Goal: Task Accomplishment & Management: Use online tool/utility

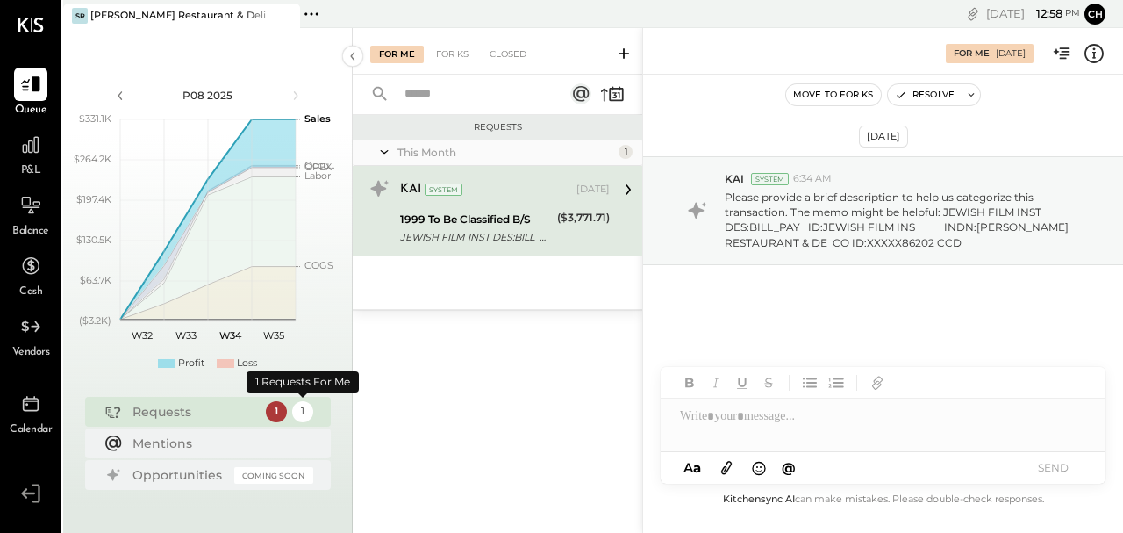
click at [305, 411] on div "1" at bounding box center [302, 411] width 21 height 21
click at [282, 412] on div "1" at bounding box center [276, 411] width 21 height 21
click at [35, 169] on span "P&L" at bounding box center [31, 171] width 20 height 16
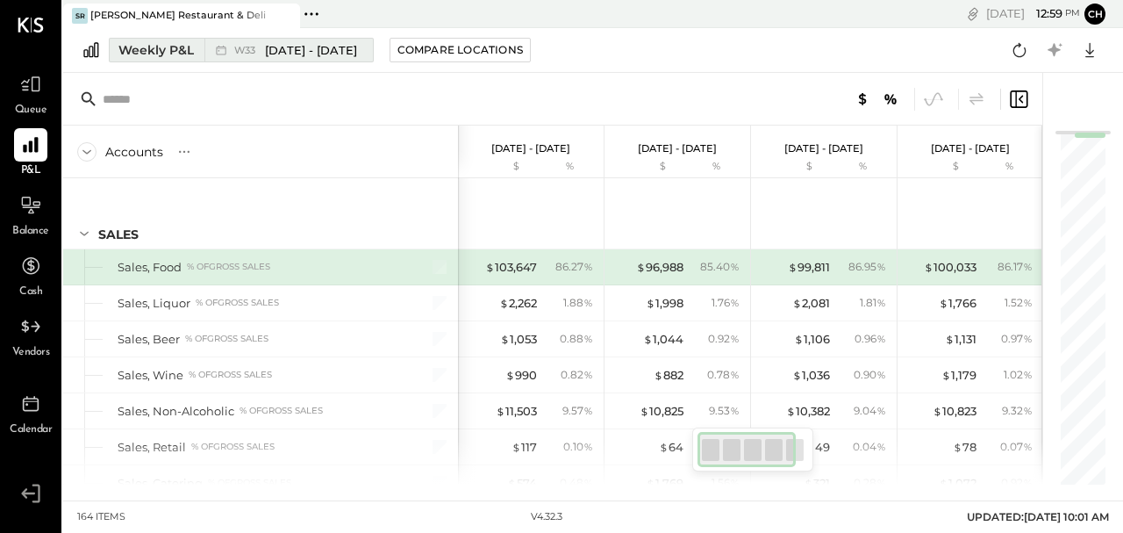
click at [281, 56] on span "[DATE] - [DATE]" at bounding box center [311, 50] width 92 height 17
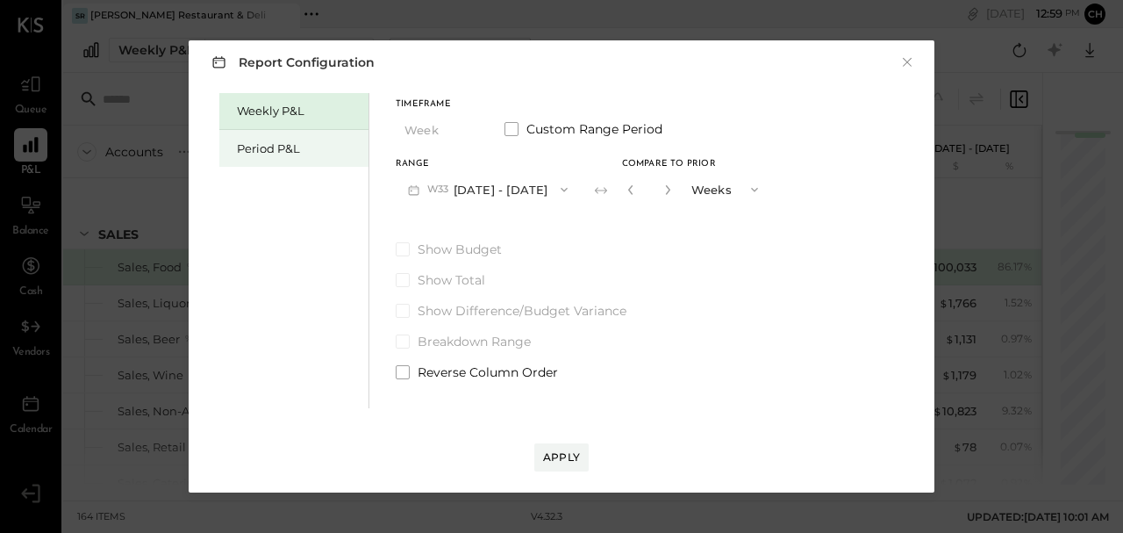
click at [269, 147] on div "Period P&L" at bounding box center [298, 148] width 123 height 17
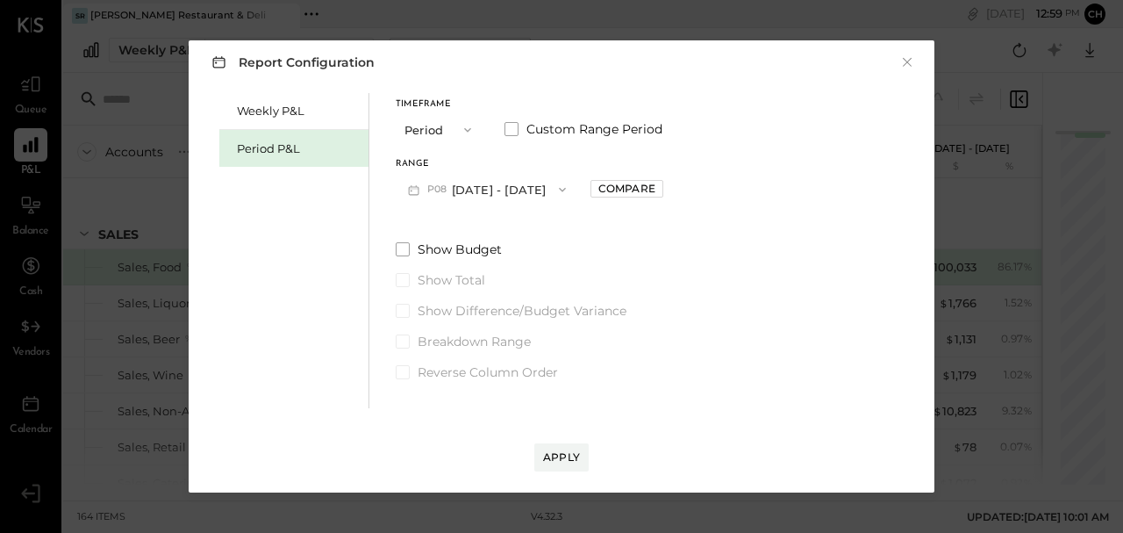
click at [411, 188] on icon "button" at bounding box center [414, 190] width 18 height 18
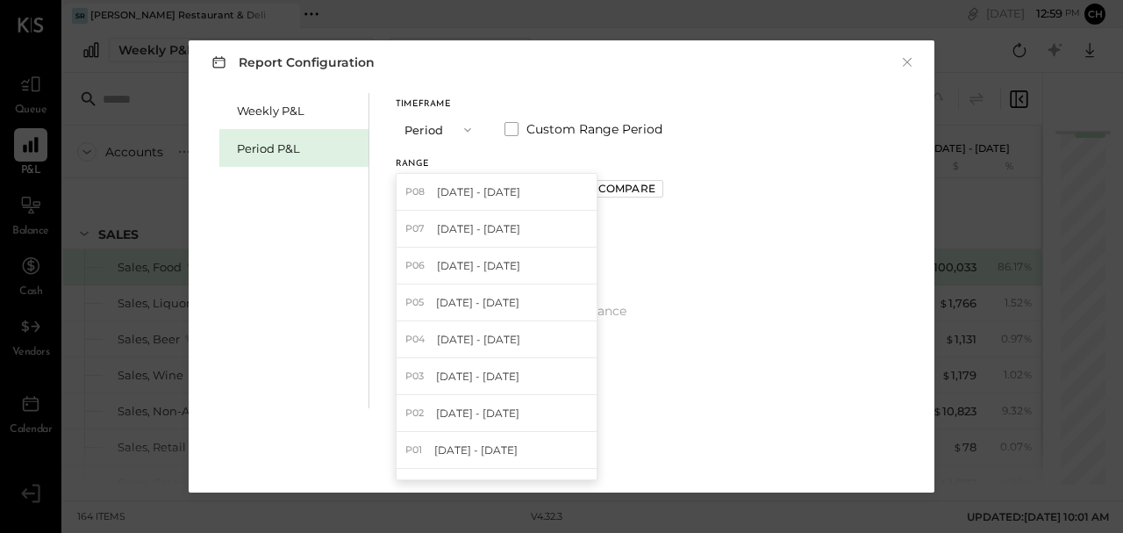
click at [442, 226] on span "[DATE] - [DATE]" at bounding box center [478, 228] width 83 height 15
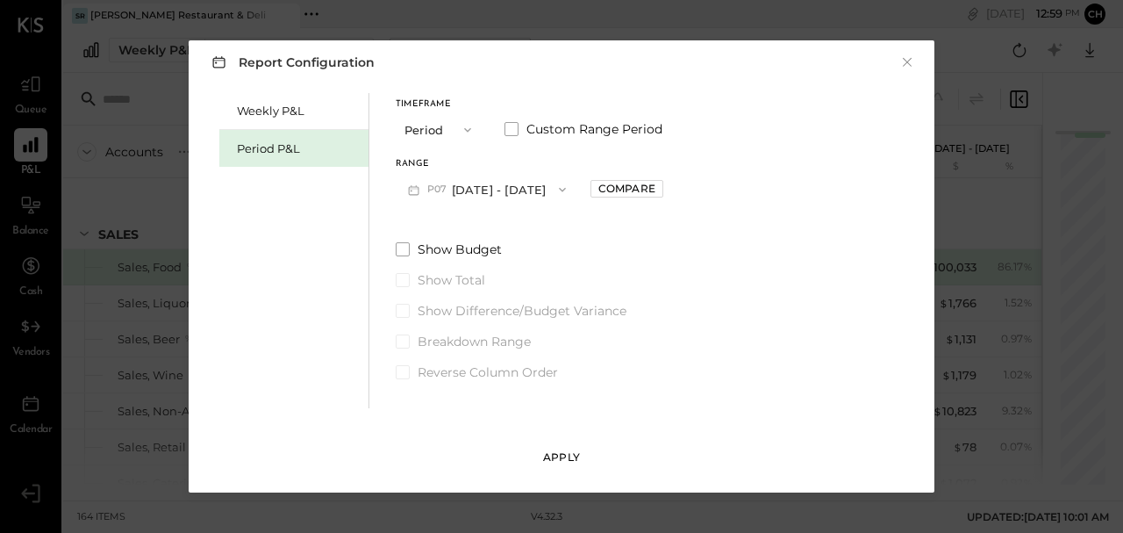
click at [558, 462] on div "Apply" at bounding box center [561, 456] width 37 height 15
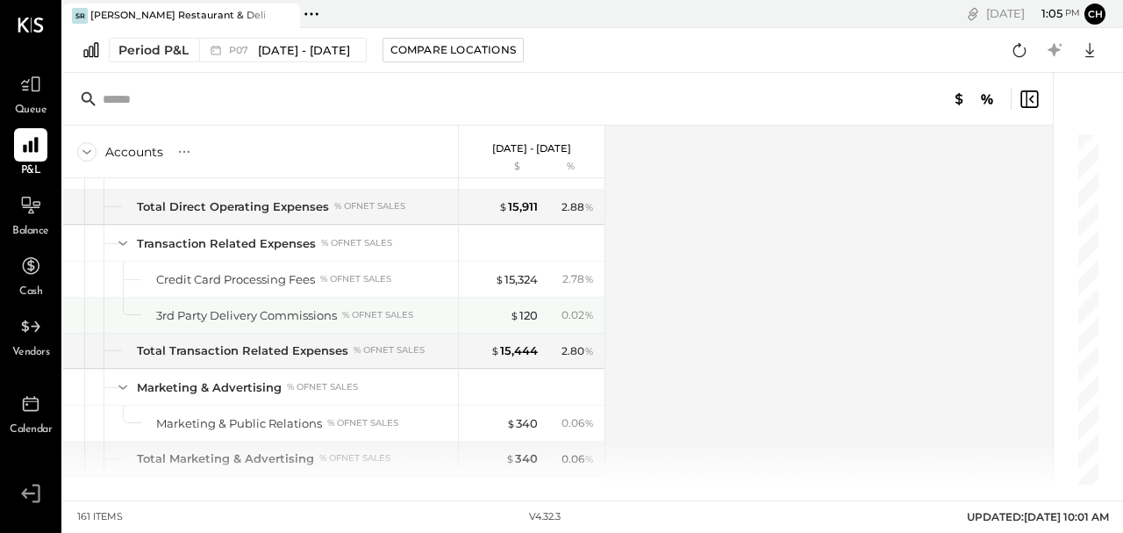
scroll to position [3021, 0]
